Goal: Information Seeking & Learning: Learn about a topic

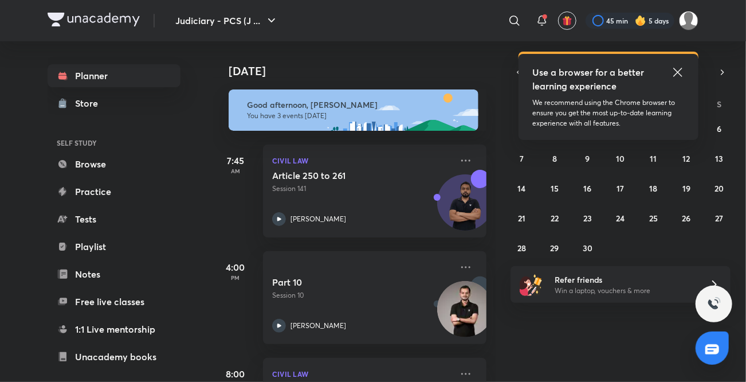
click at [677, 70] on icon at bounding box center [678, 72] width 14 height 14
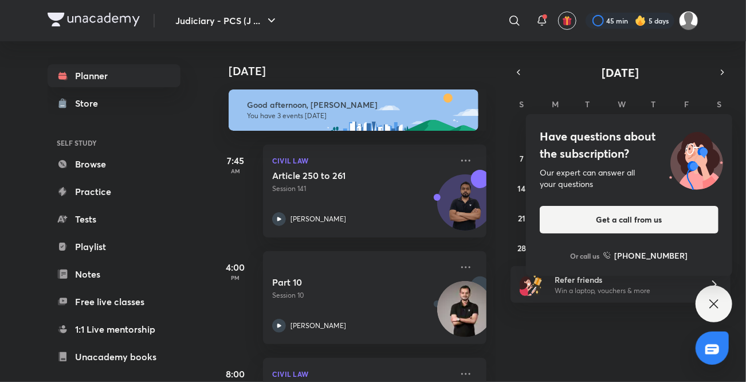
drag, startPoint x: 518, startPoint y: 75, endPoint x: 713, endPoint y: 307, distance: 303.0
click at [713, 307] on div "Judiciary - PCS (J ... ​ 45 min 5 days Planner Store SELF STUDY Browse Practice…" at bounding box center [373, 191] width 746 height 382
click at [713, 307] on icon at bounding box center [714, 304] width 14 height 14
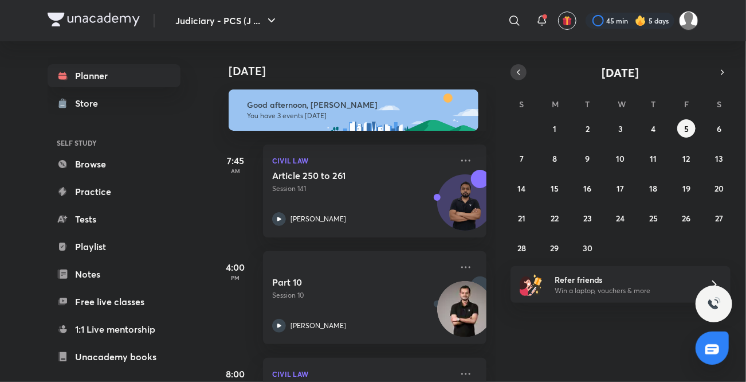
click at [517, 75] on icon "button" at bounding box center [518, 72] width 9 height 10
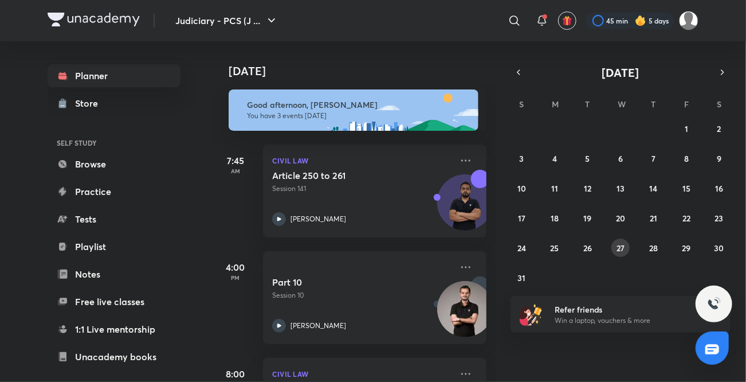
click at [621, 246] on abbr "27" at bounding box center [620, 247] width 8 height 11
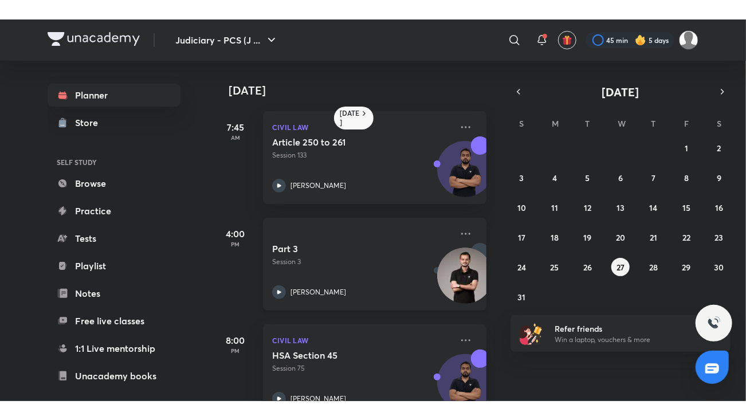
scroll to position [33, 0]
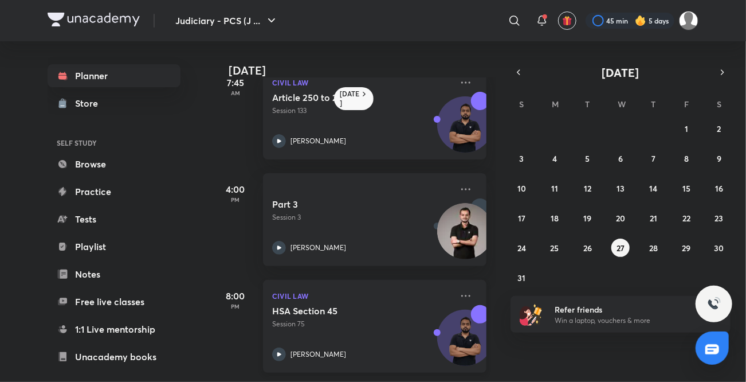
click at [293, 331] on div "HSA Section 45 Session 75 [PERSON_NAME]" at bounding box center [362, 333] width 180 height 56
